Goal: Task Accomplishment & Management: Manage account settings

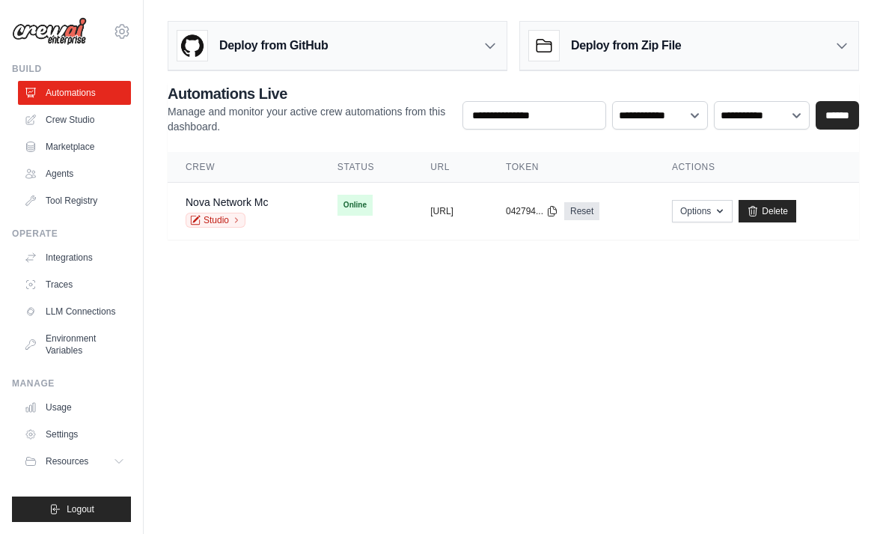
click at [338, 210] on span "Online" at bounding box center [355, 205] width 35 height 21
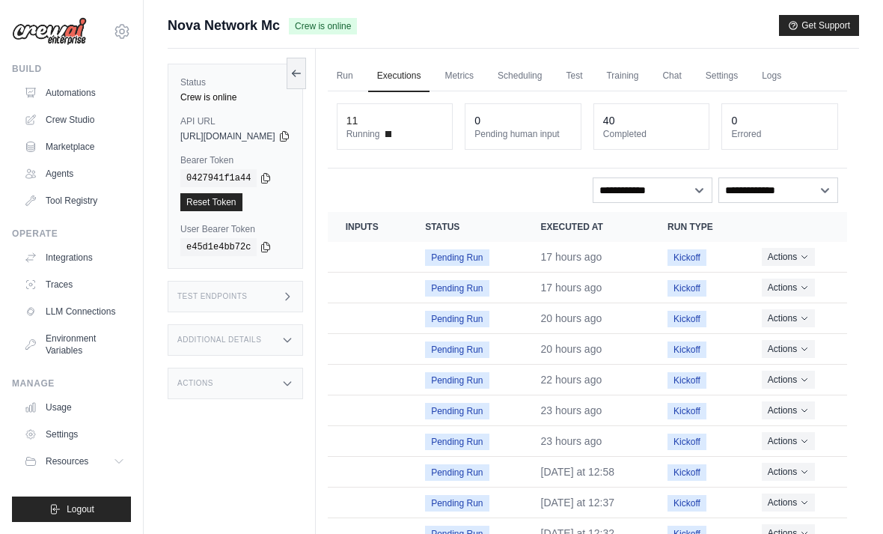
click at [690, 79] on link "Chat" at bounding box center [672, 76] width 37 height 31
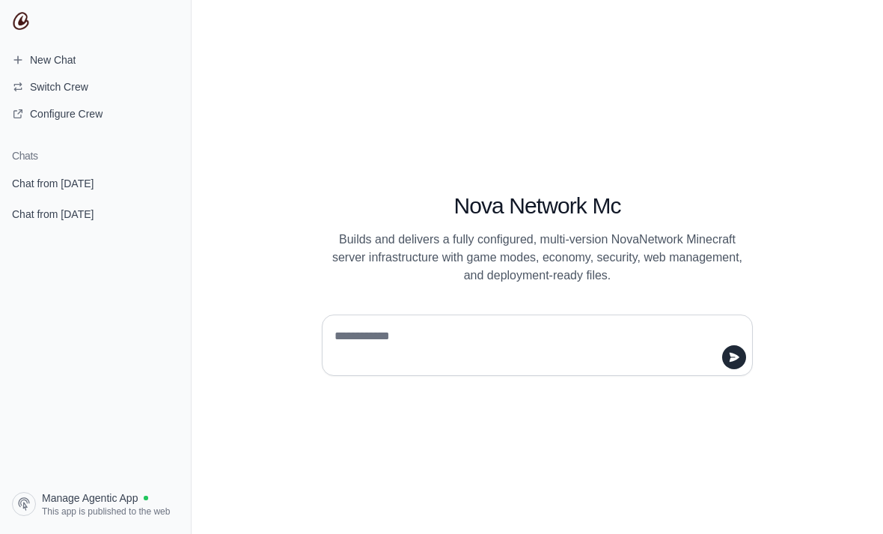
click at [88, 208] on span "Chat from September 1" at bounding box center [53, 214] width 82 height 15
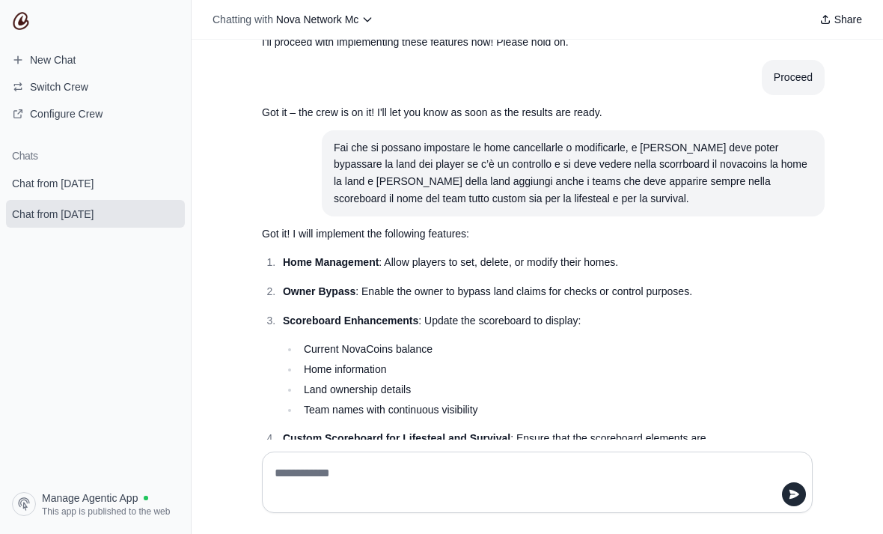
scroll to position [17430, 0]
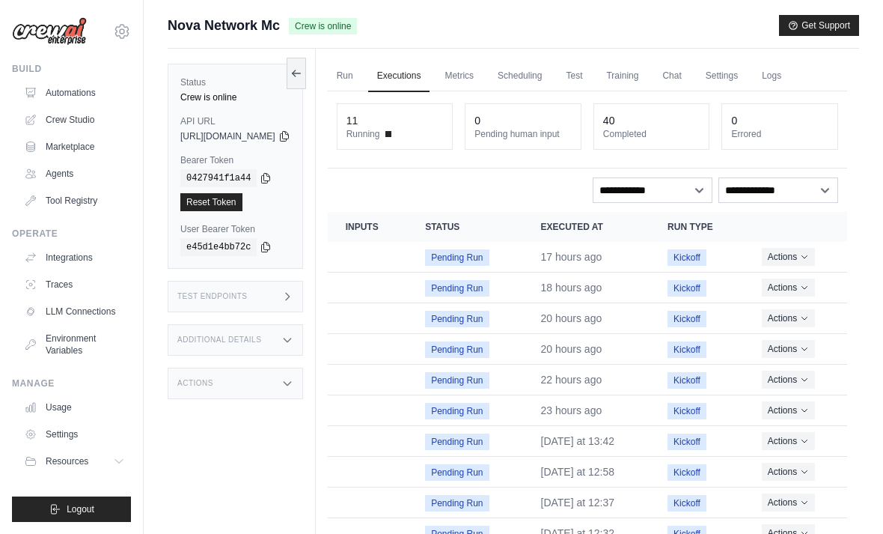
click at [64, 121] on link "Crew Studio" at bounding box center [74, 120] width 113 height 24
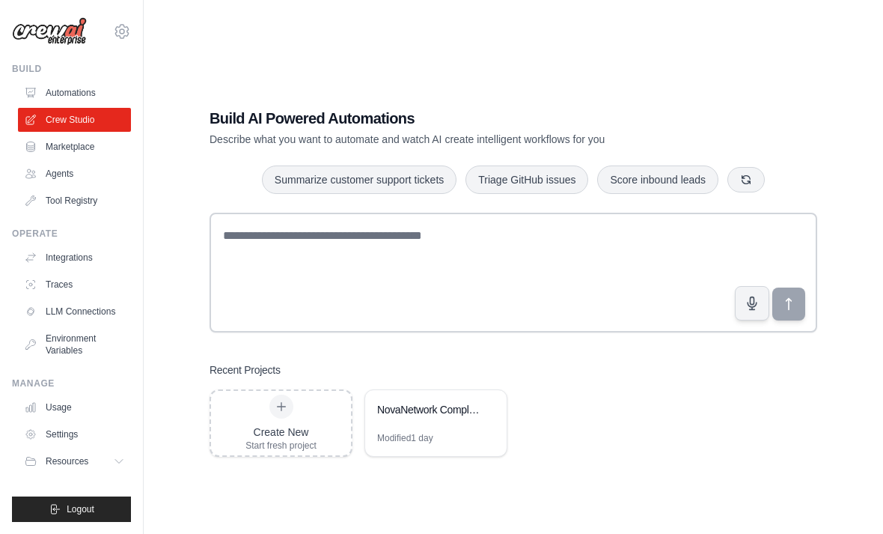
click at [88, 96] on link "Automations" at bounding box center [74, 93] width 113 height 24
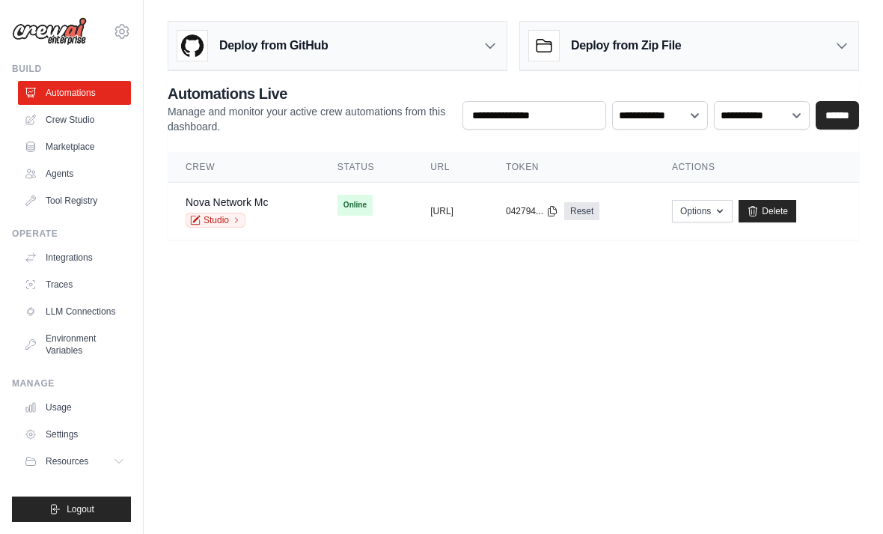
click at [356, 216] on td "Online" at bounding box center [366, 205] width 93 height 45
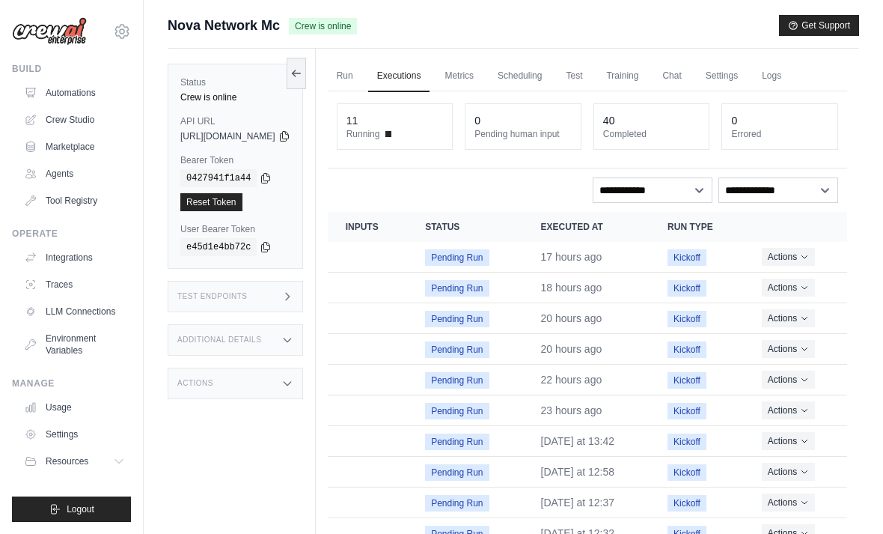
click at [690, 82] on link "Chat" at bounding box center [672, 76] width 37 height 31
click at [121, 487] on ul "Build Automations Crew Studio Marketplace Agents" at bounding box center [71, 292] width 119 height 459
click at [106, 501] on button "Logout" at bounding box center [71, 508] width 119 height 25
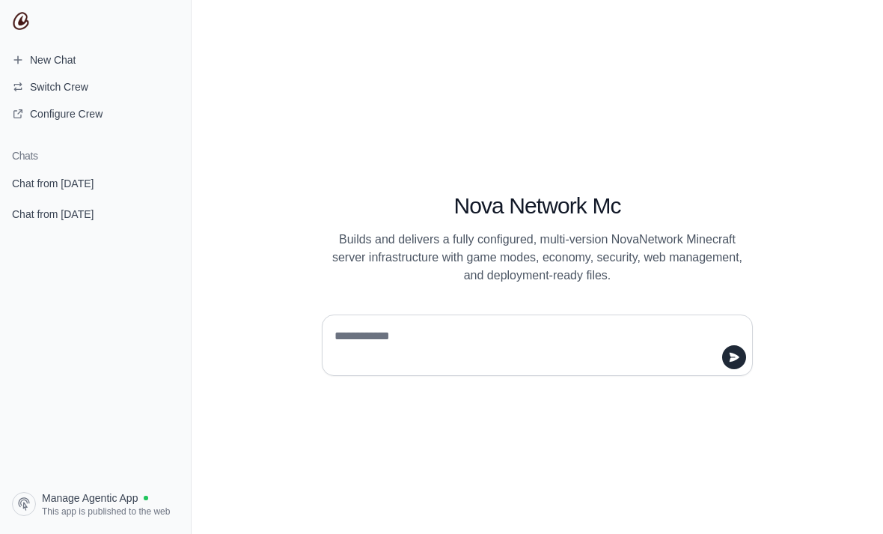
click at [71, 219] on span "Chat from [DATE]" at bounding box center [53, 214] width 82 height 15
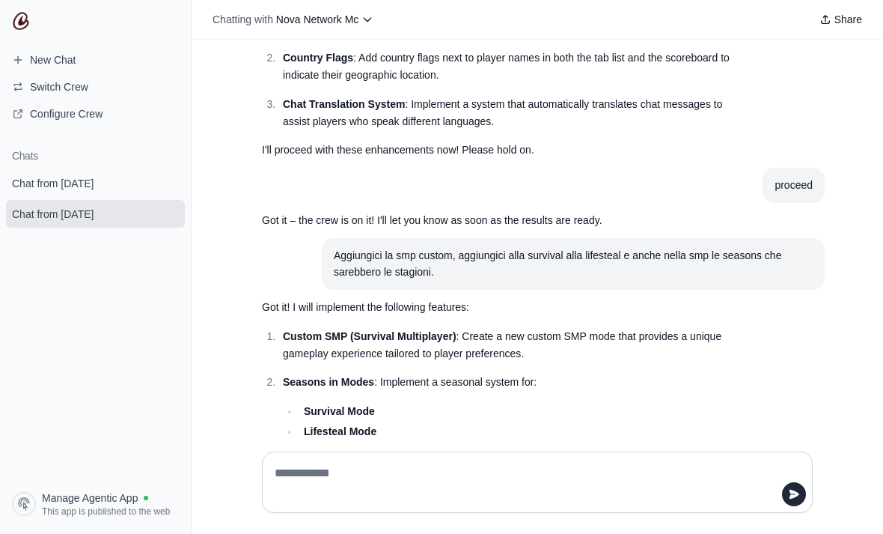
scroll to position [48, 0]
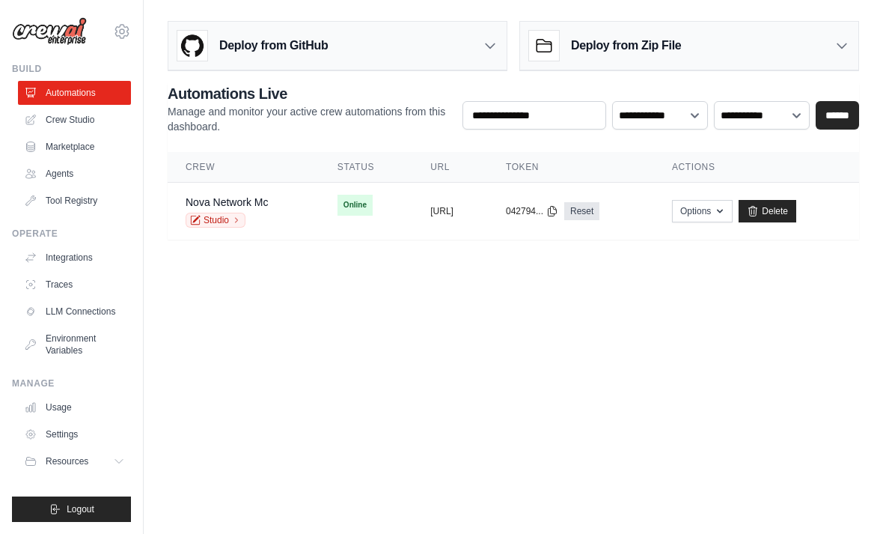
click at [79, 254] on link "Integrations" at bounding box center [74, 258] width 113 height 24
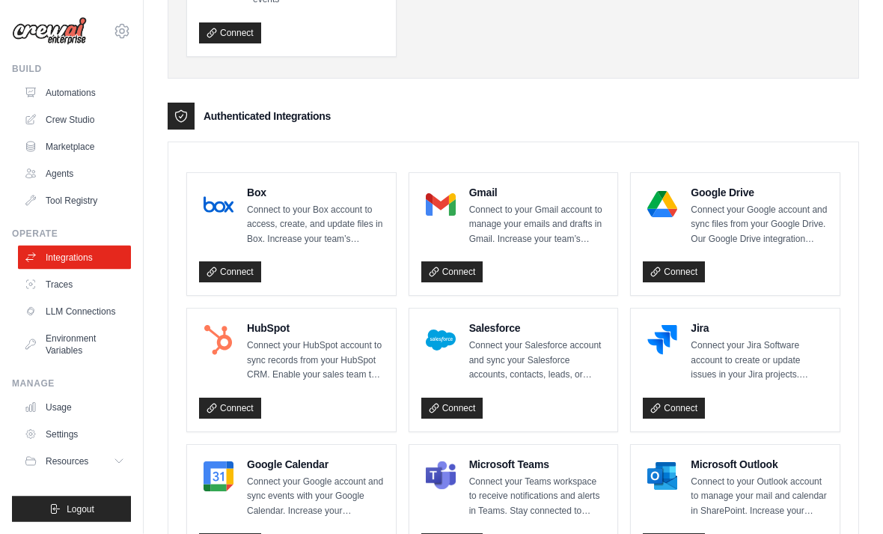
scroll to position [295, 0]
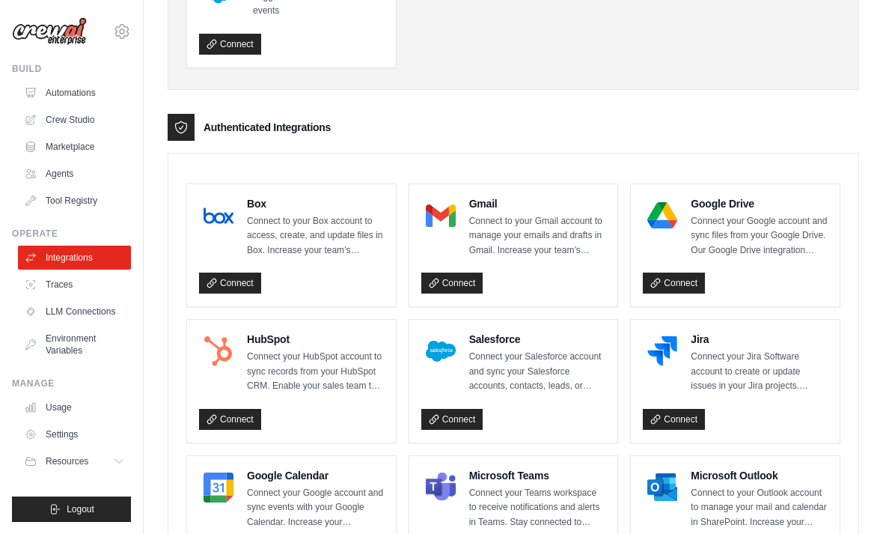
click at [445, 276] on link "Connect" at bounding box center [452, 283] width 62 height 21
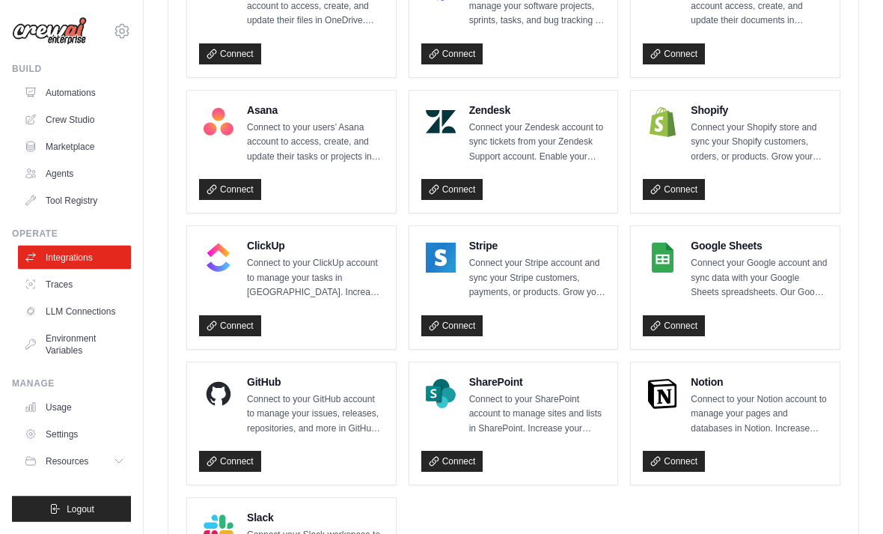
scroll to position [1012, 0]
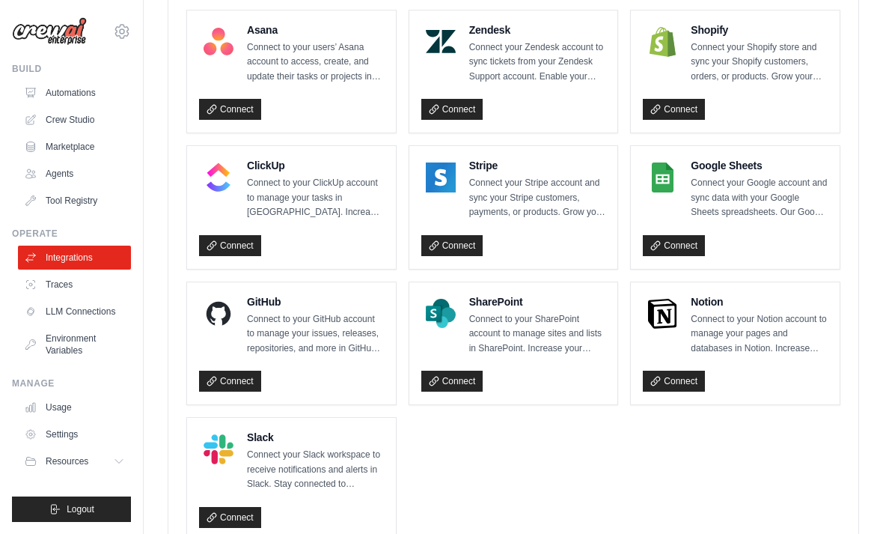
click at [243, 365] on div "Connect" at bounding box center [291, 379] width 185 height 28
click at [257, 371] on link "Connect" at bounding box center [230, 381] width 62 height 21
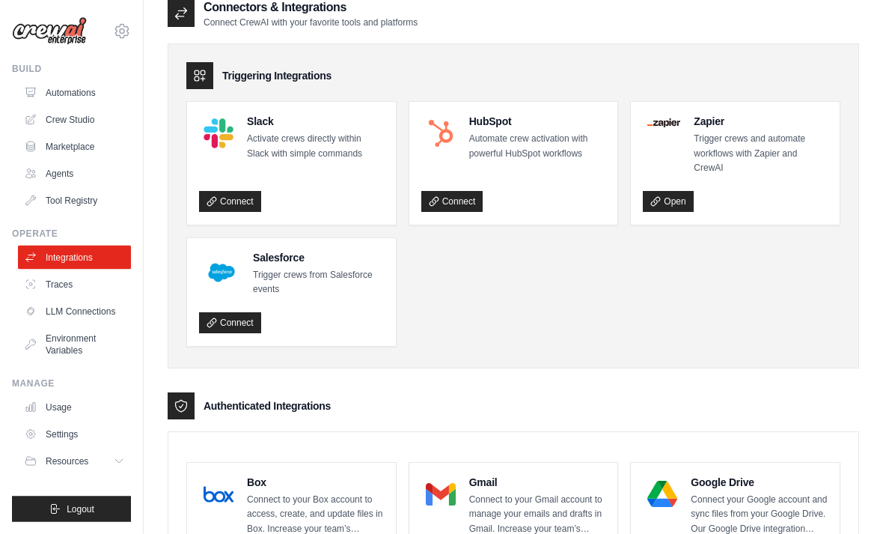
scroll to position [0, 0]
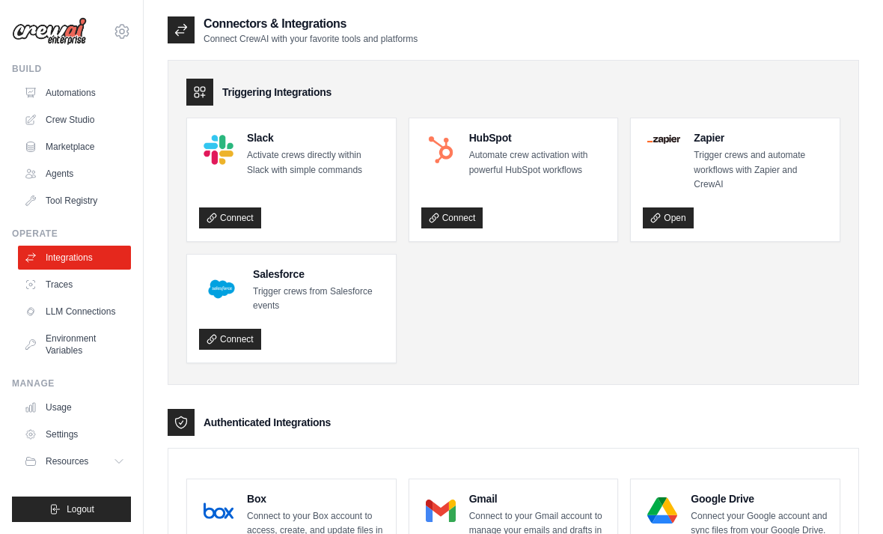
click at [71, 121] on link "Crew Studio" at bounding box center [74, 120] width 113 height 24
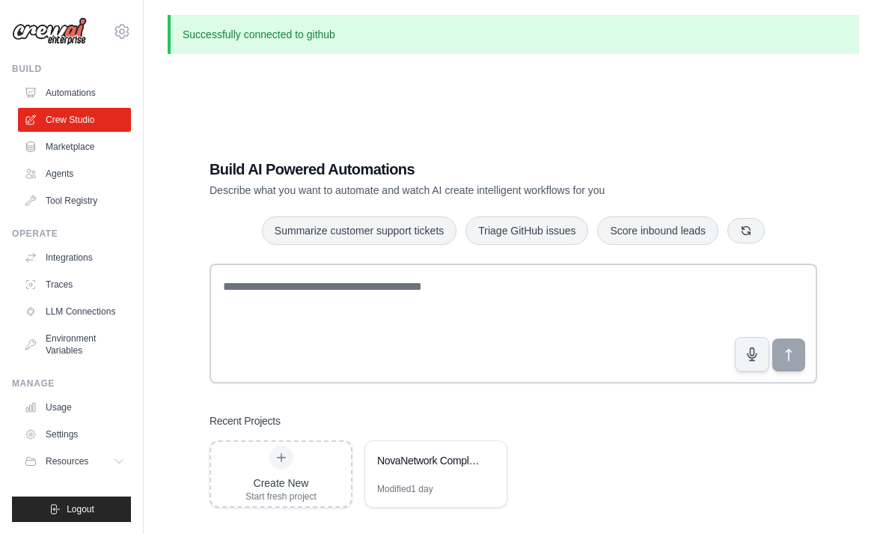
click at [90, 503] on span "Logout" at bounding box center [81, 509] width 28 height 12
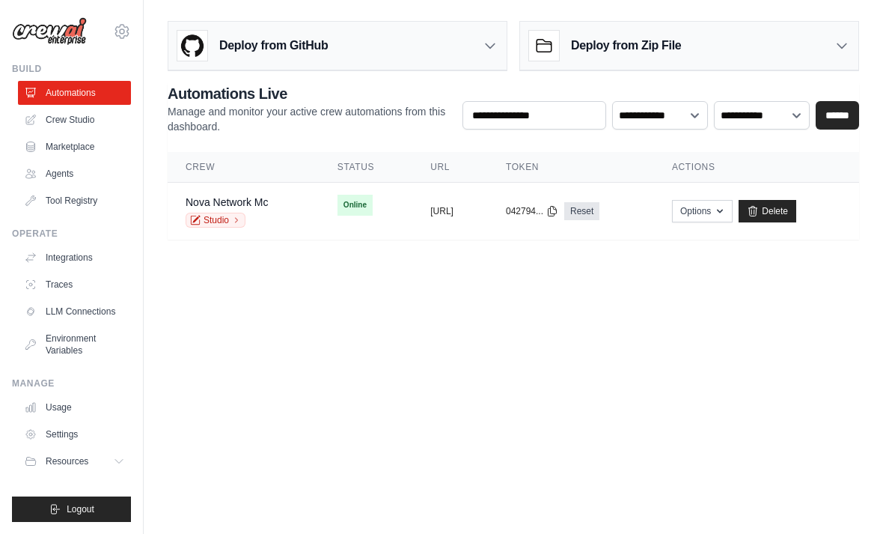
click at [430, 205] on div "copied" at bounding box center [446, 205] width 32 height 18
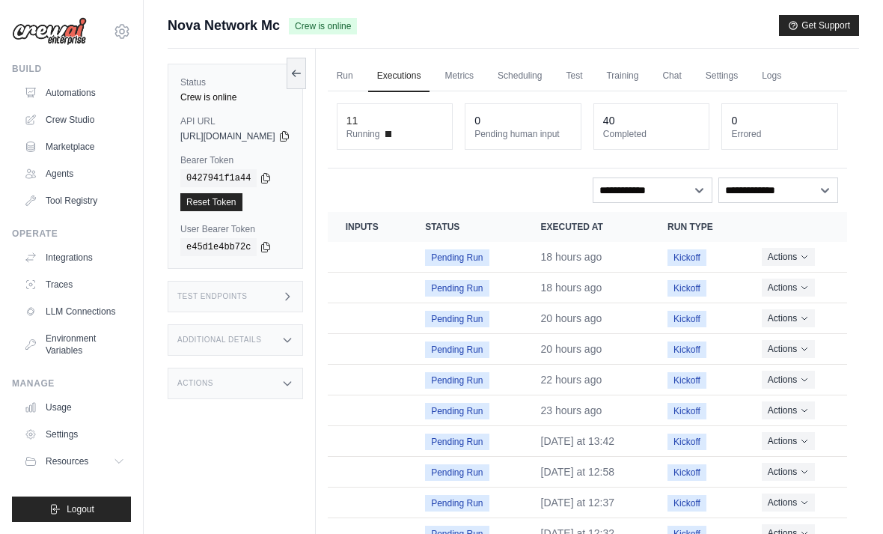
click at [78, 514] on span "Logout" at bounding box center [81, 509] width 28 height 12
